Goal: Task Accomplishment & Management: Manage account settings

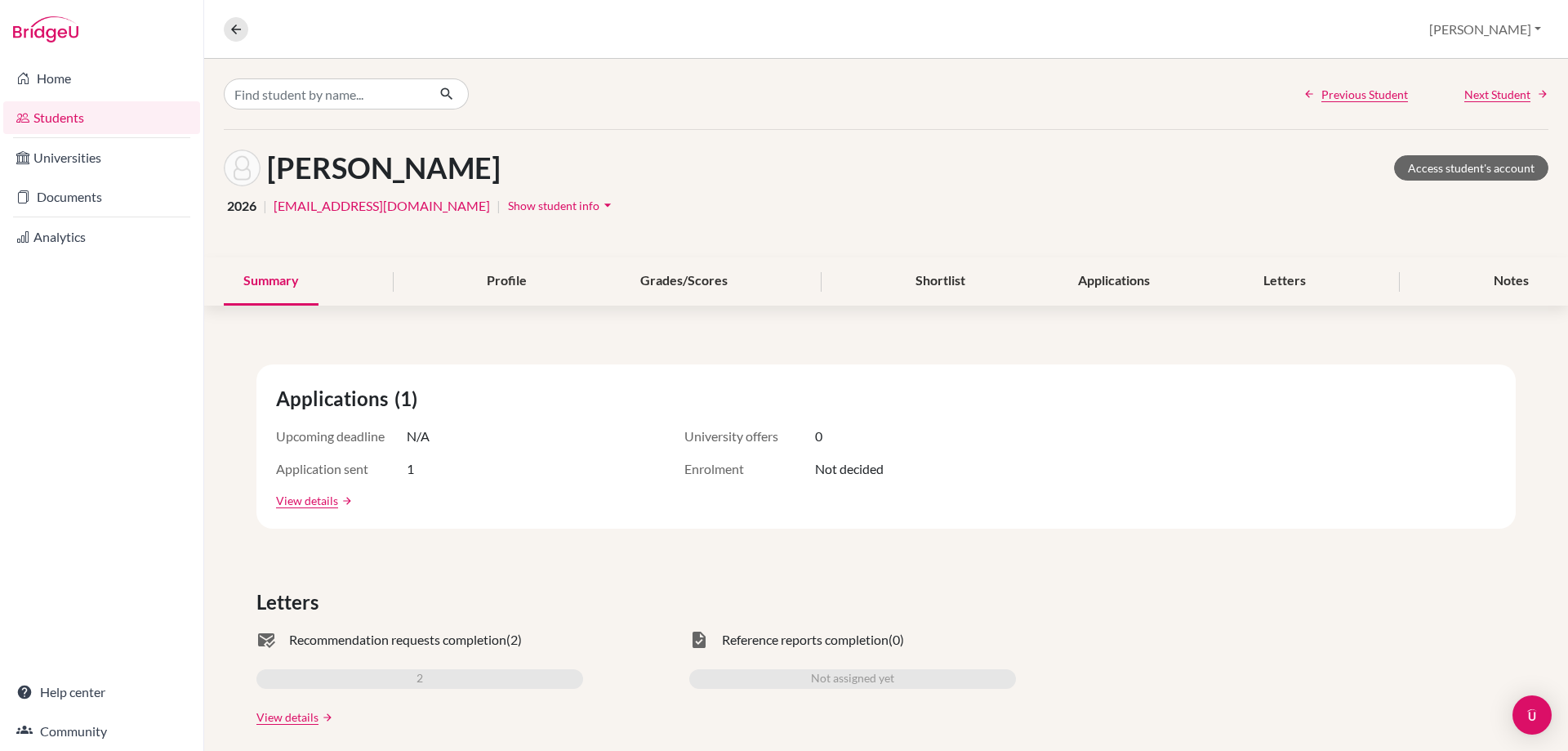
click at [58, 128] on link "Students" at bounding box center [102, 117] width 197 height 32
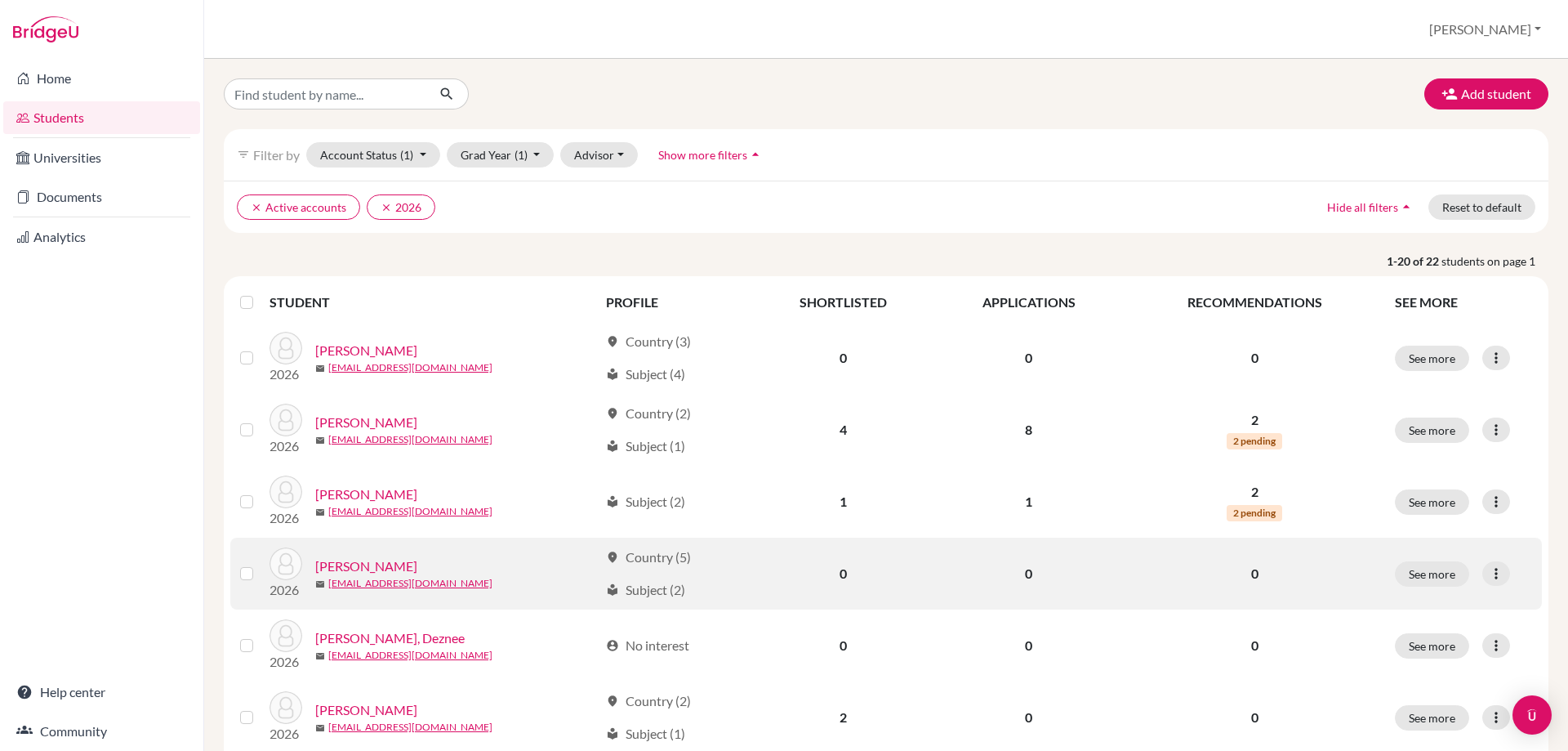
scroll to position [163, 0]
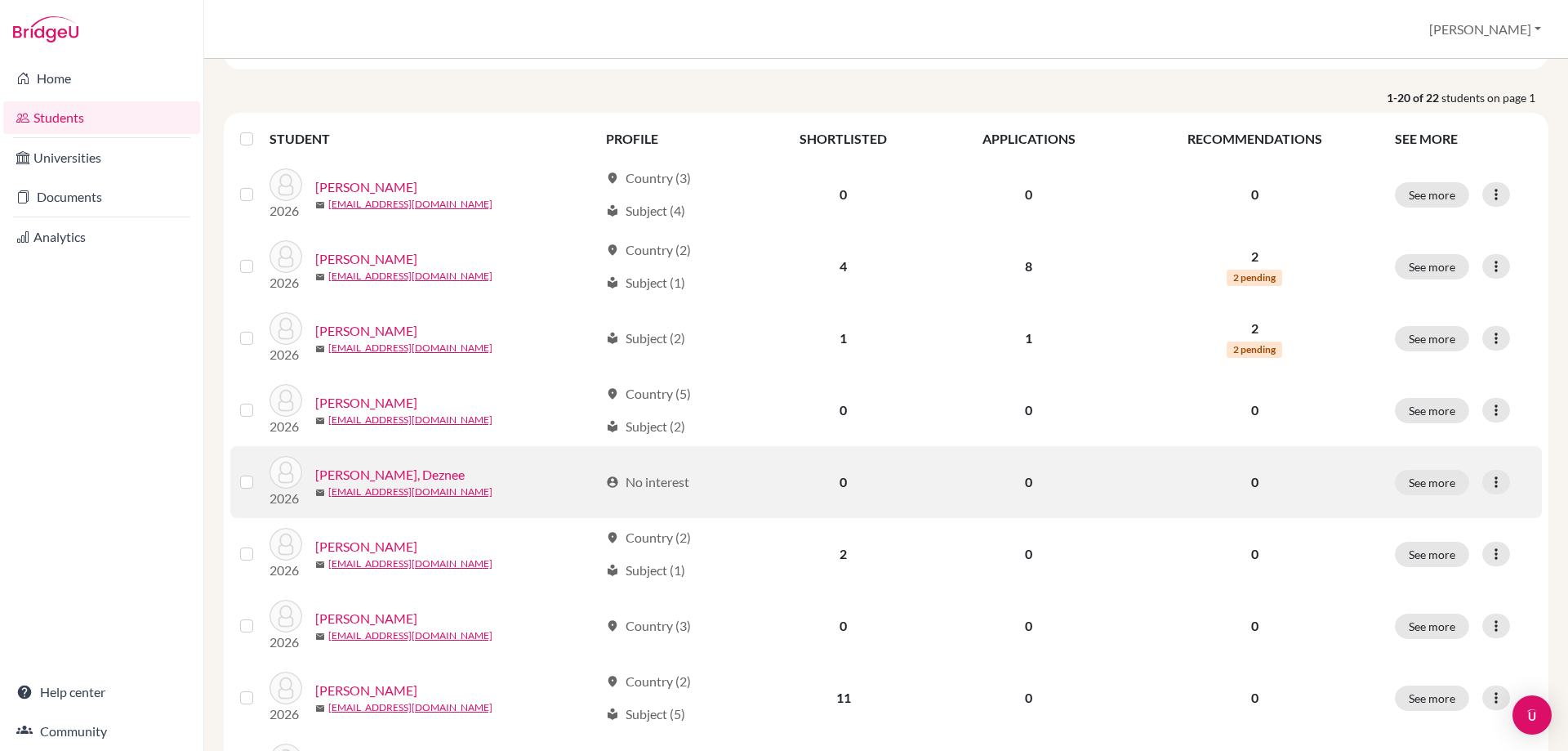
click at [381, 473] on link "[PERSON_NAME], Deznee" at bounding box center [390, 474] width 149 height 19
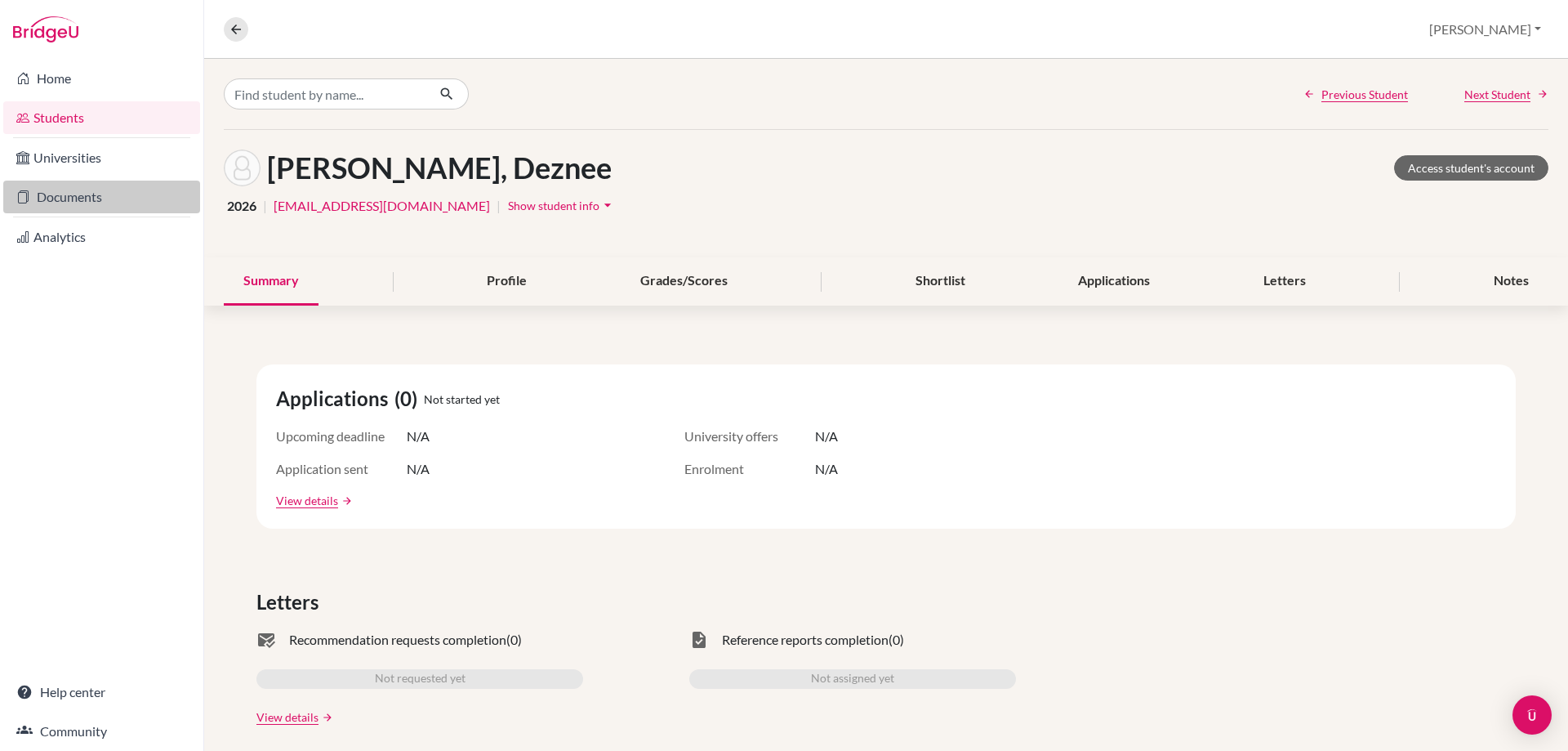
click at [33, 192] on link "Documents" at bounding box center [102, 196] width 197 height 32
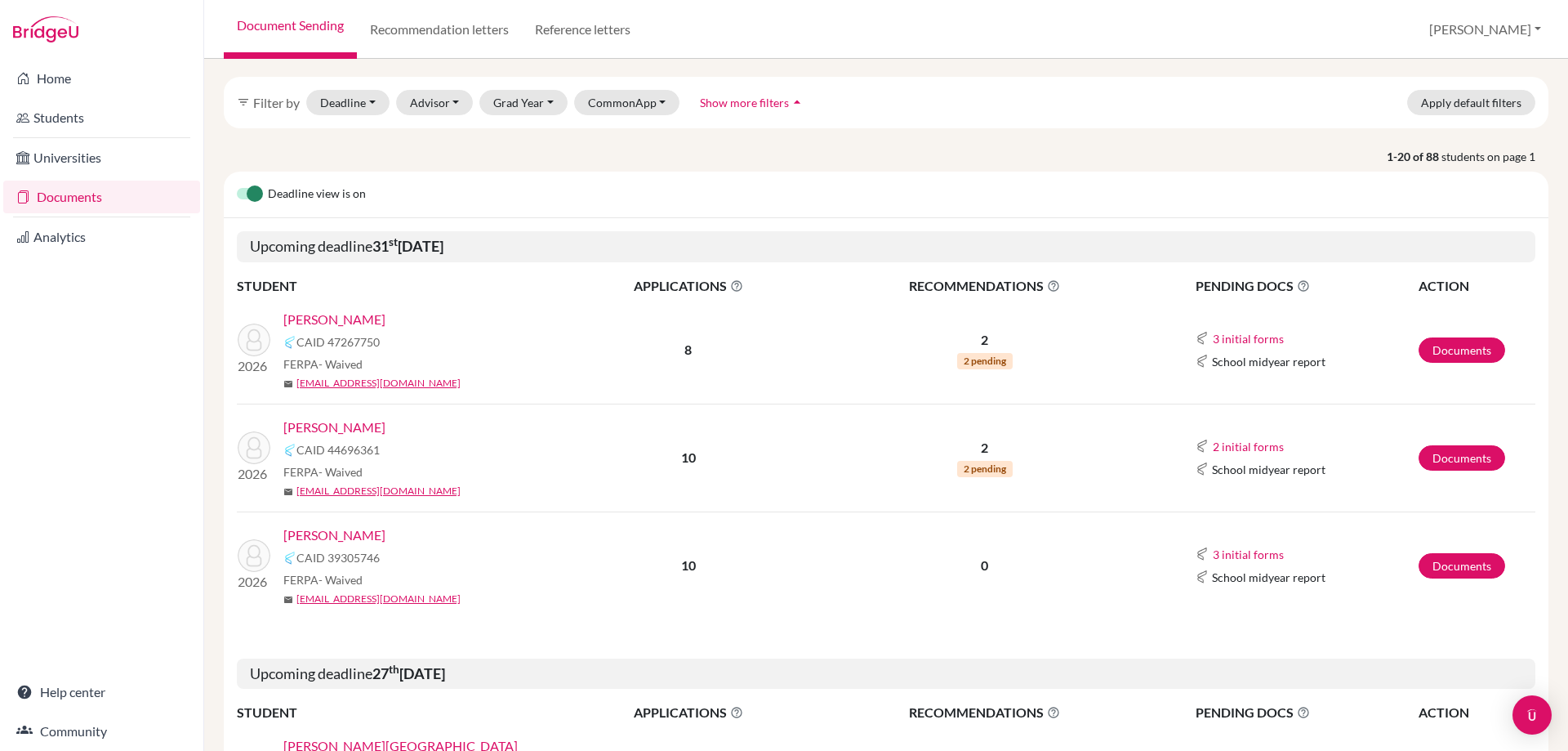
scroll to position [82, 0]
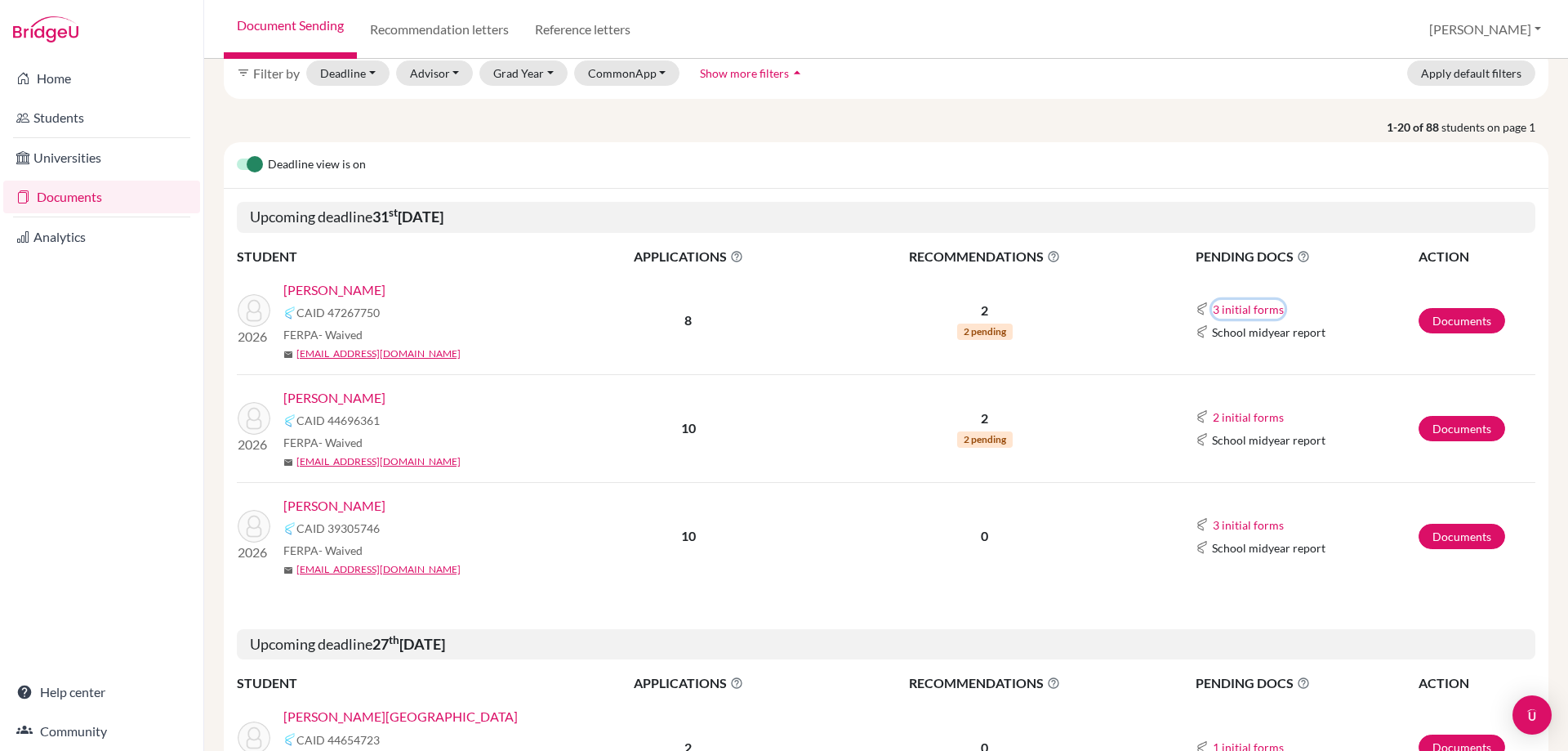
click at [1249, 305] on button "3 initial forms" at bounding box center [1248, 309] width 73 height 18
click at [1227, 360] on div "Fee waiver" at bounding box center [1284, 359] width 143 height 18
click at [1471, 316] on link "Documents" at bounding box center [1462, 320] width 87 height 25
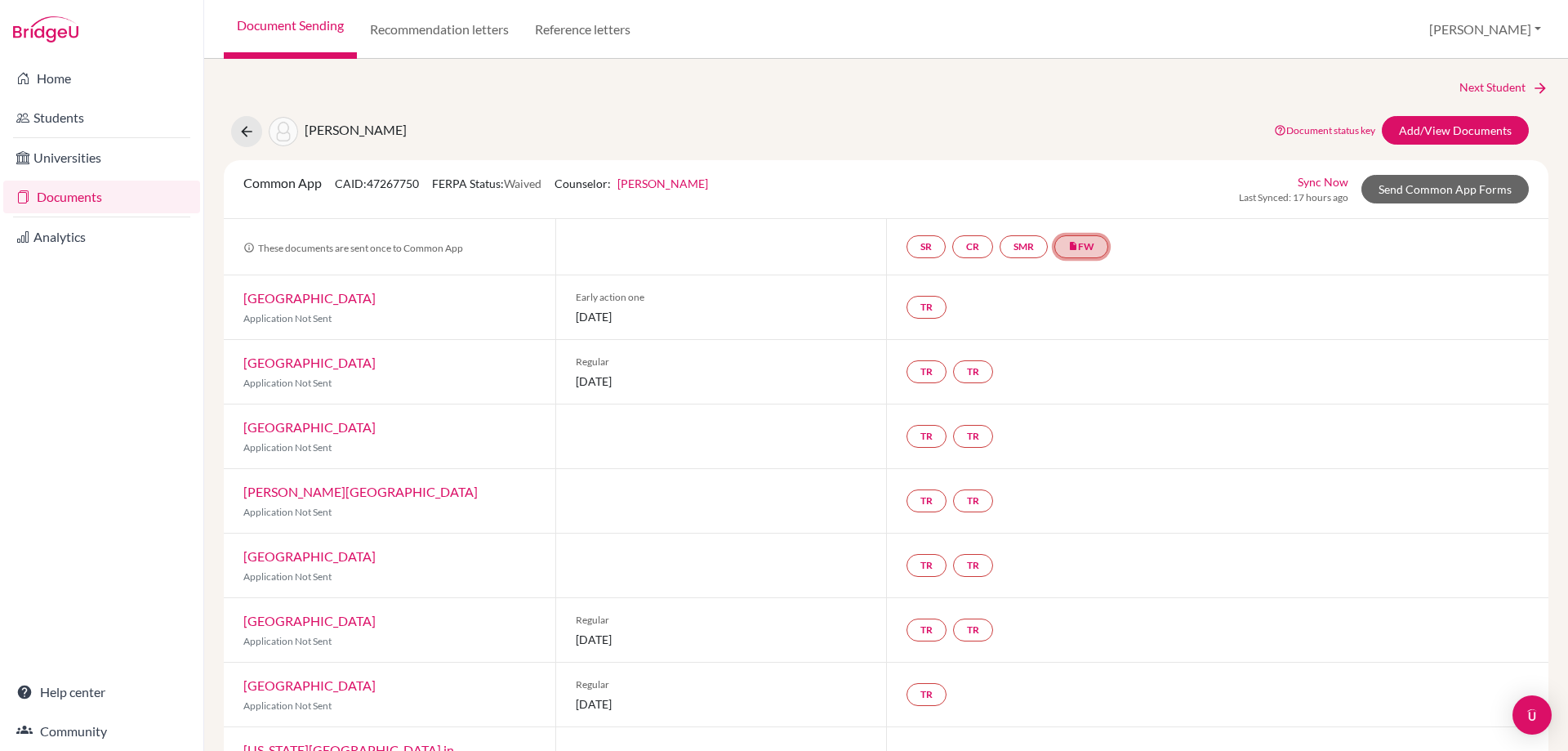
click at [1080, 248] on link "insert_drive_file FW" at bounding box center [1082, 246] width 54 height 23
click at [961, 190] on div "Common App CAID: 47267750 FERPA Status: Waived Counselor: Andrea McFall First N…" at bounding box center [886, 189] width 1310 height 32
click at [64, 199] on link "Documents" at bounding box center [102, 196] width 197 height 32
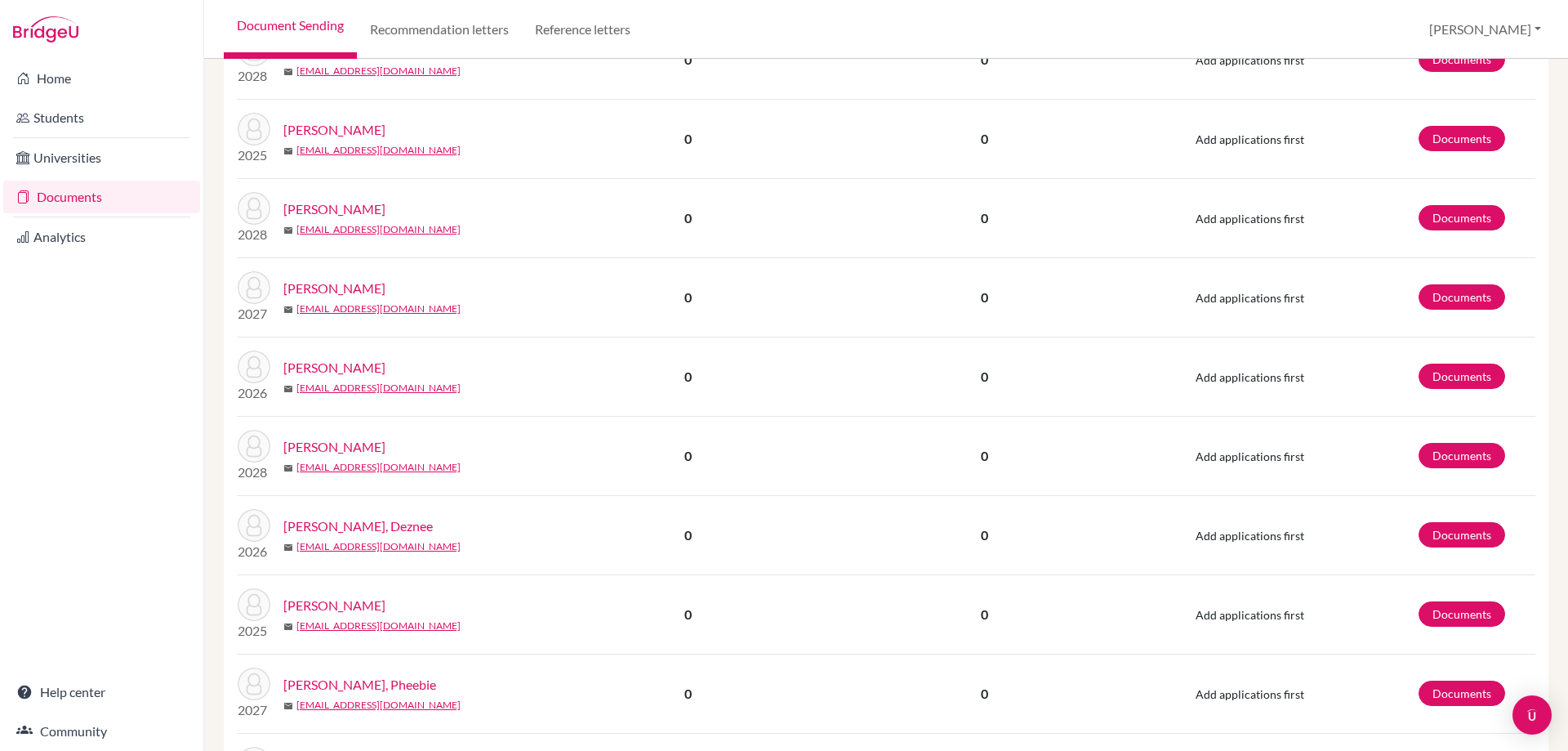
scroll to position [1552, 0]
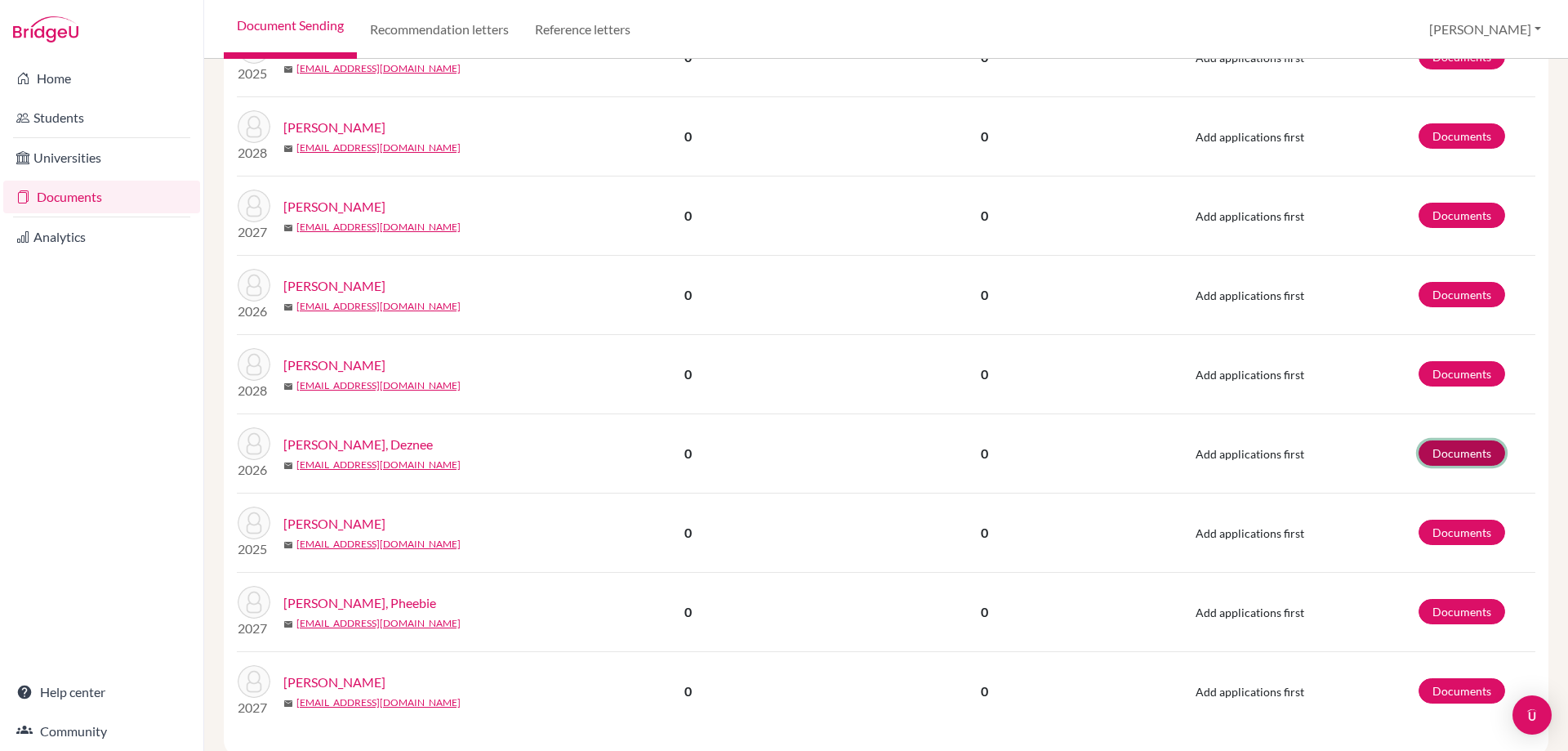
click at [1478, 461] on link "Documents" at bounding box center [1462, 452] width 87 height 25
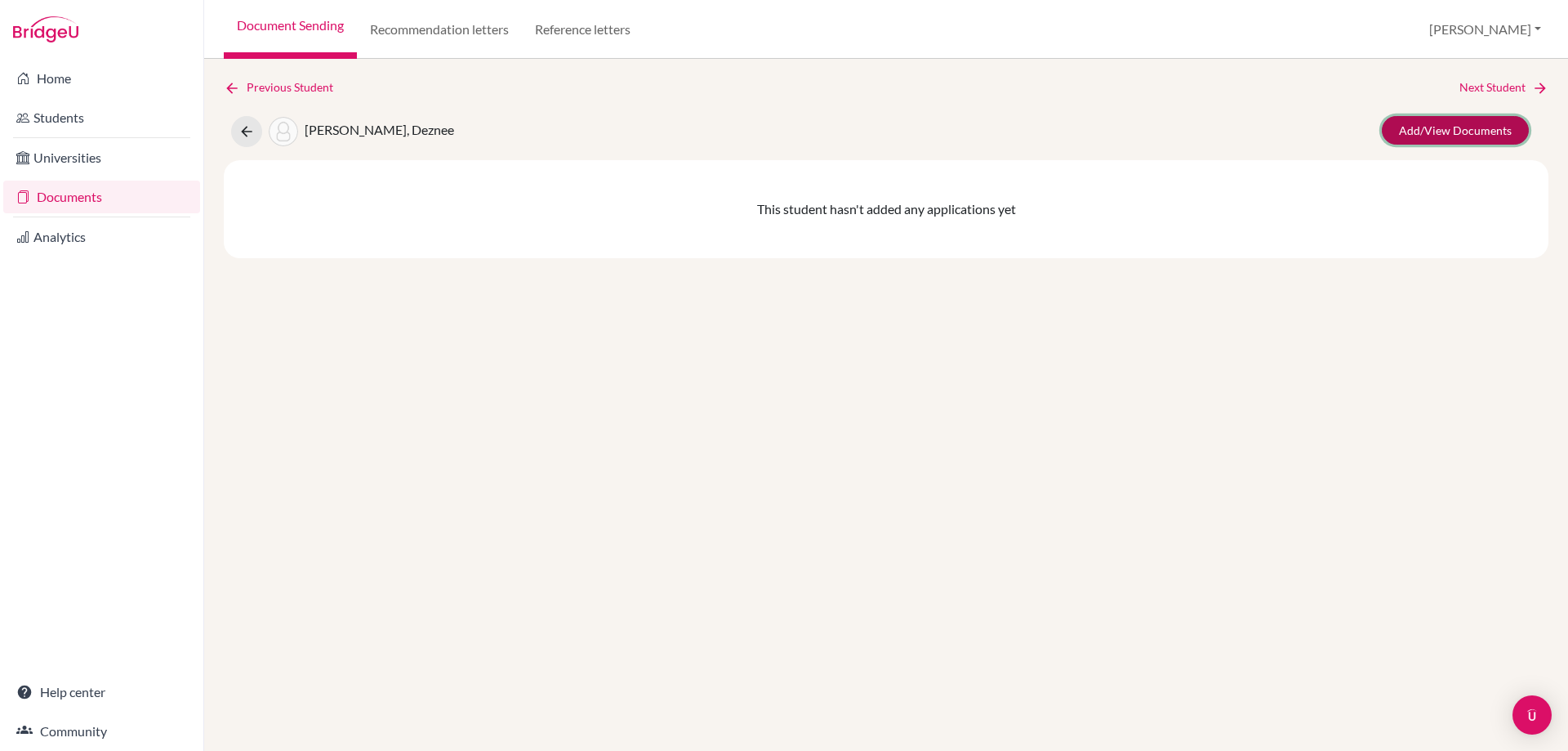
click at [1470, 134] on link "Add/View Documents" at bounding box center [1456, 130] width 147 height 29
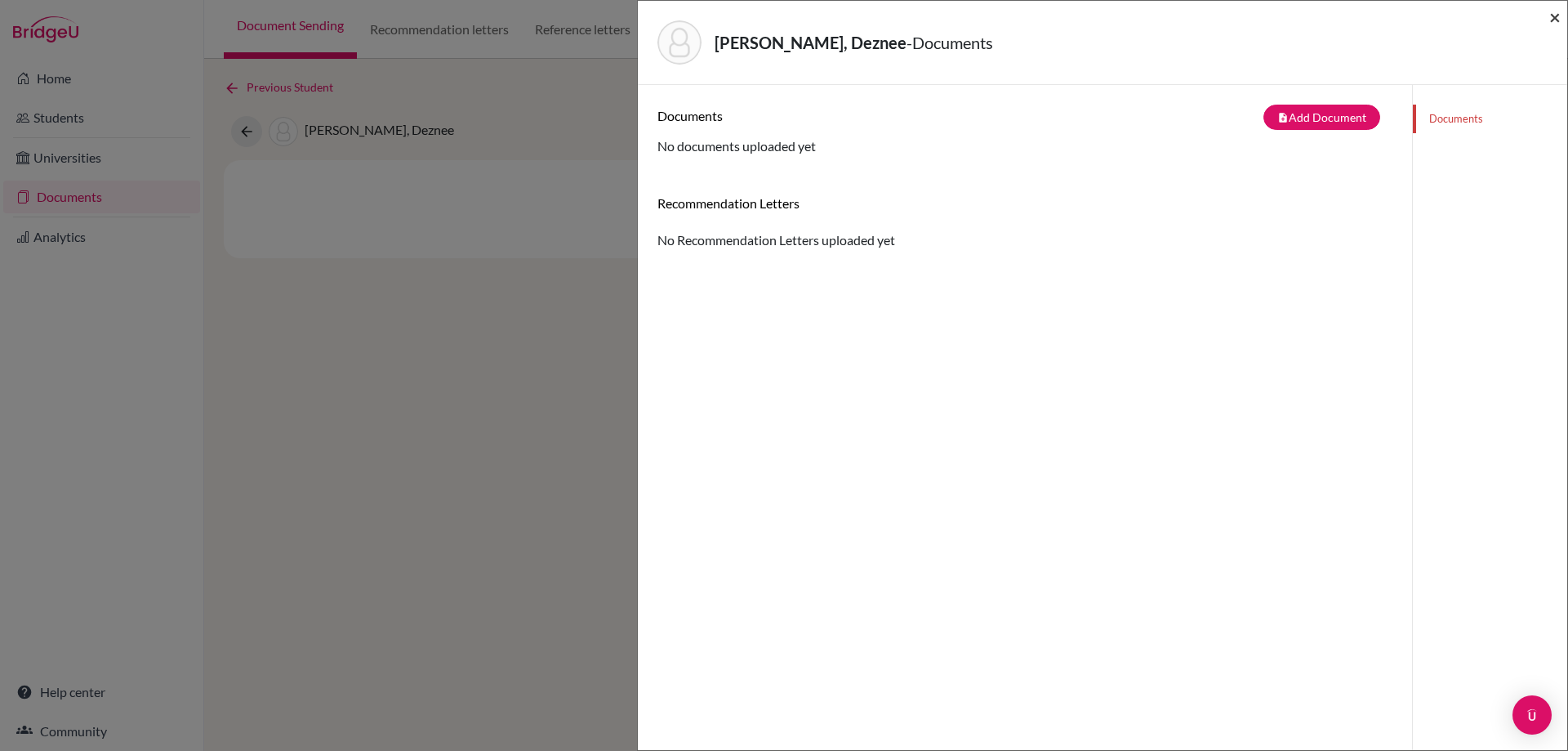
click at [1557, 20] on span "×" at bounding box center [1555, 17] width 11 height 24
